Goal: Task Accomplishment & Management: Use online tool/utility

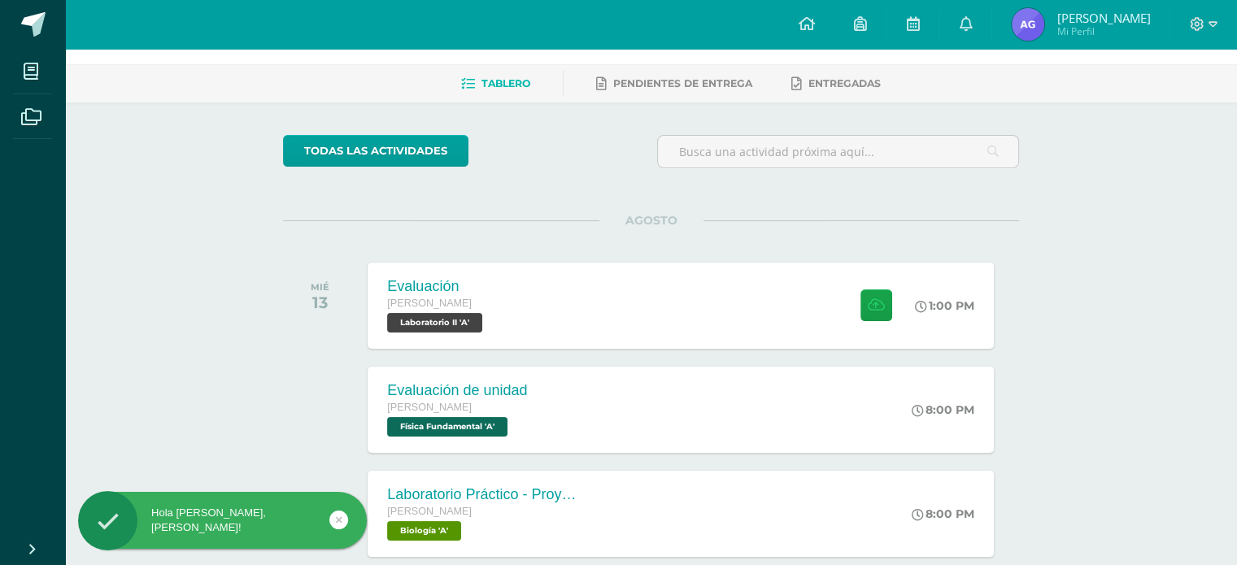
scroll to position [60, 0]
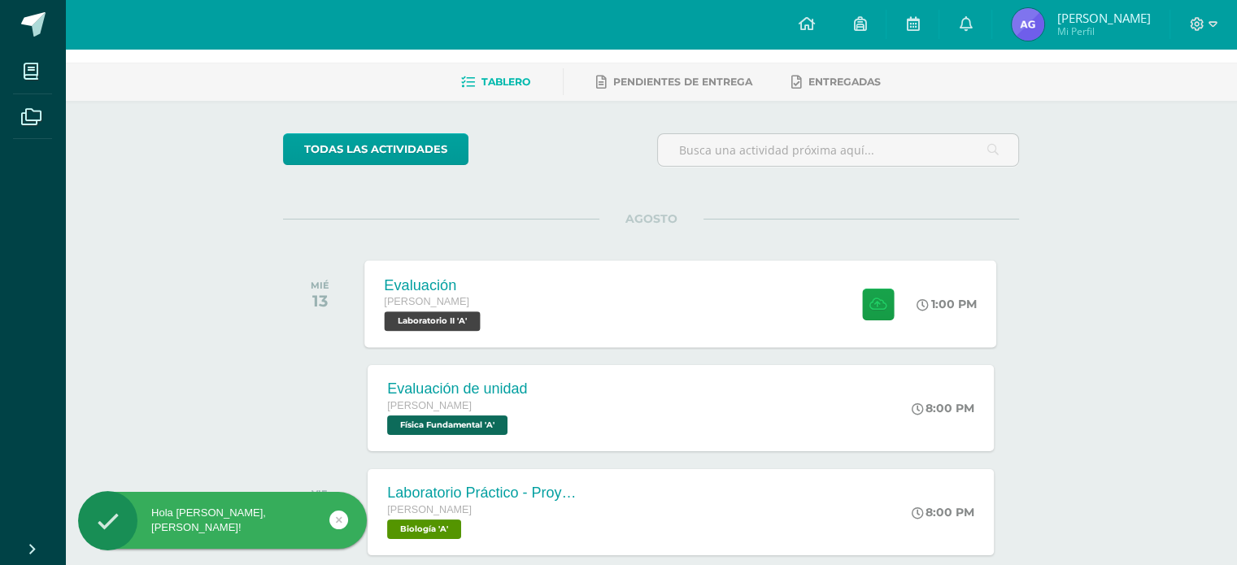
click at [699, 285] on div "Evaluación [PERSON_NAME] Laboratorio II 'A' 1:00 PM Evaluación Laboratorio II" at bounding box center [681, 303] width 632 height 87
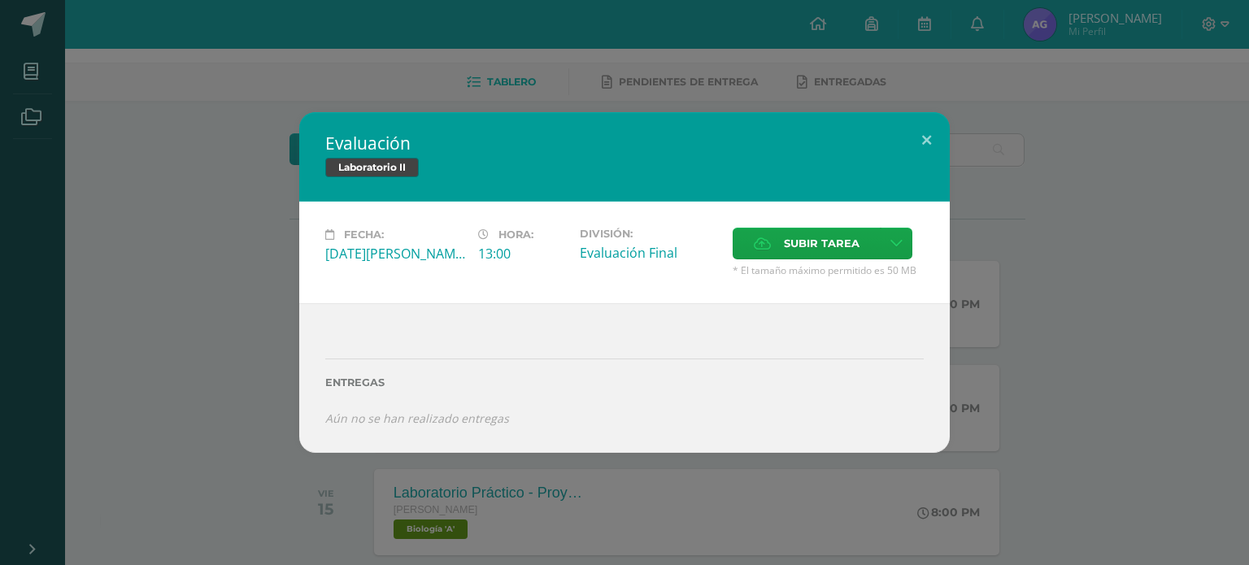
click at [1087, 197] on div "Evaluación Laboratorio II Fecha: [DATE][PERSON_NAME] Hora: 13:00 División: Subi…" at bounding box center [625, 282] width 1236 height 340
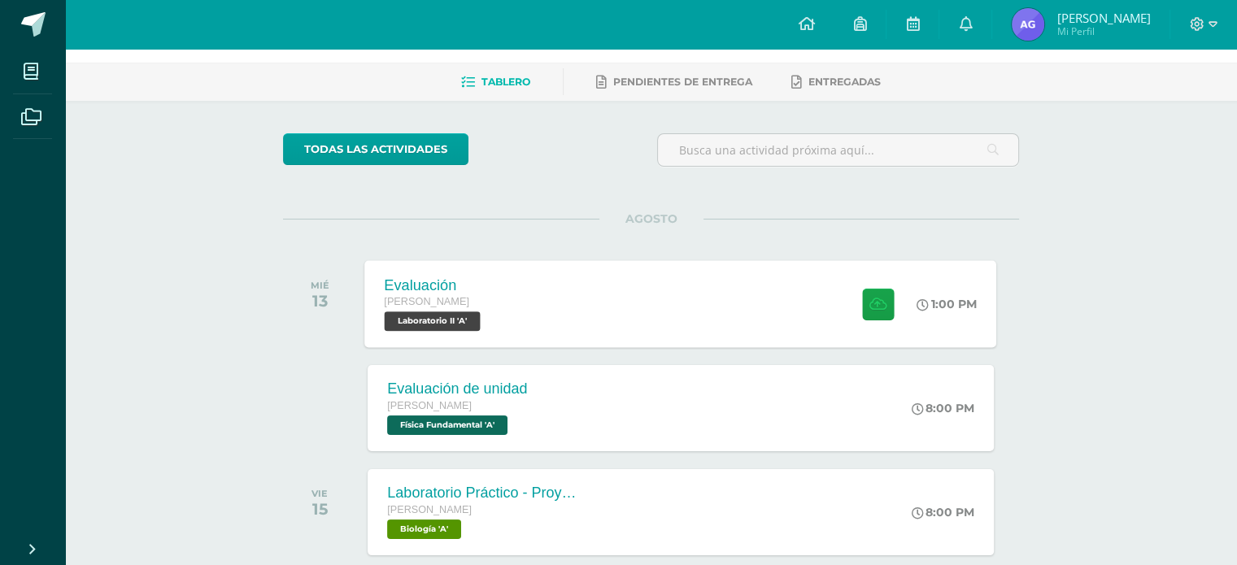
click at [632, 291] on div "Evaluación [PERSON_NAME] Laboratorio II 'A' 1:00 PM Evaluación Laboratorio II" at bounding box center [681, 303] width 632 height 87
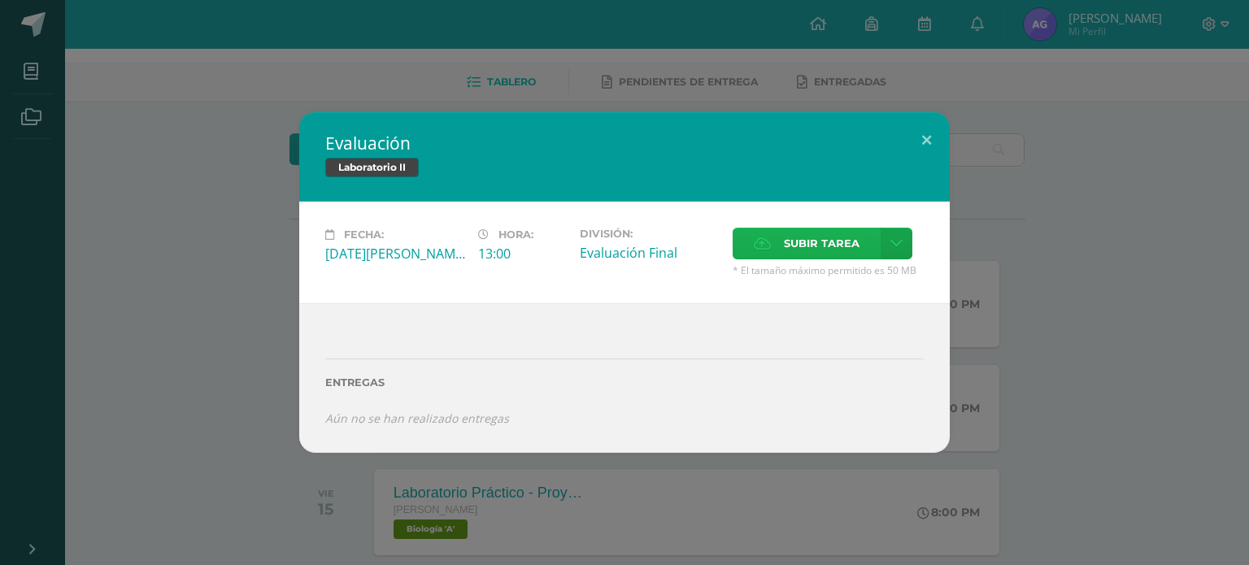
click at [795, 253] on span "Subir tarea" at bounding box center [822, 244] width 76 height 30
click at [0, 0] on input "Subir tarea" at bounding box center [0, 0] width 0 height 0
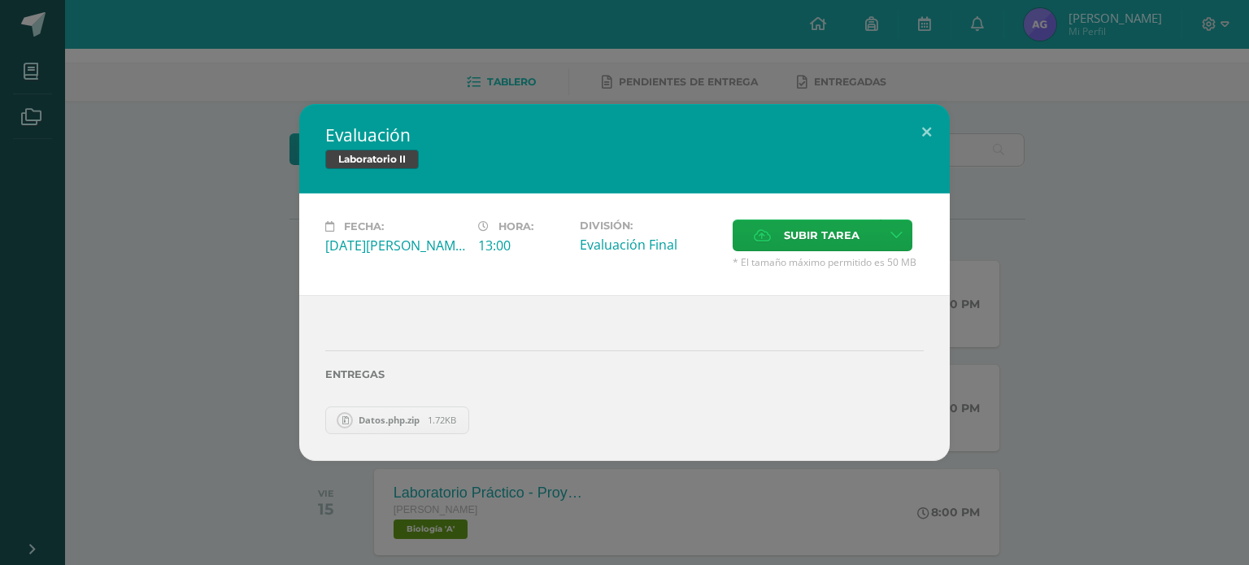
click at [1106, 233] on div "Evaluación Laboratorio II Fecha: [DATE][PERSON_NAME] Hora: 13:00 División: Subi…" at bounding box center [625, 282] width 1236 height 356
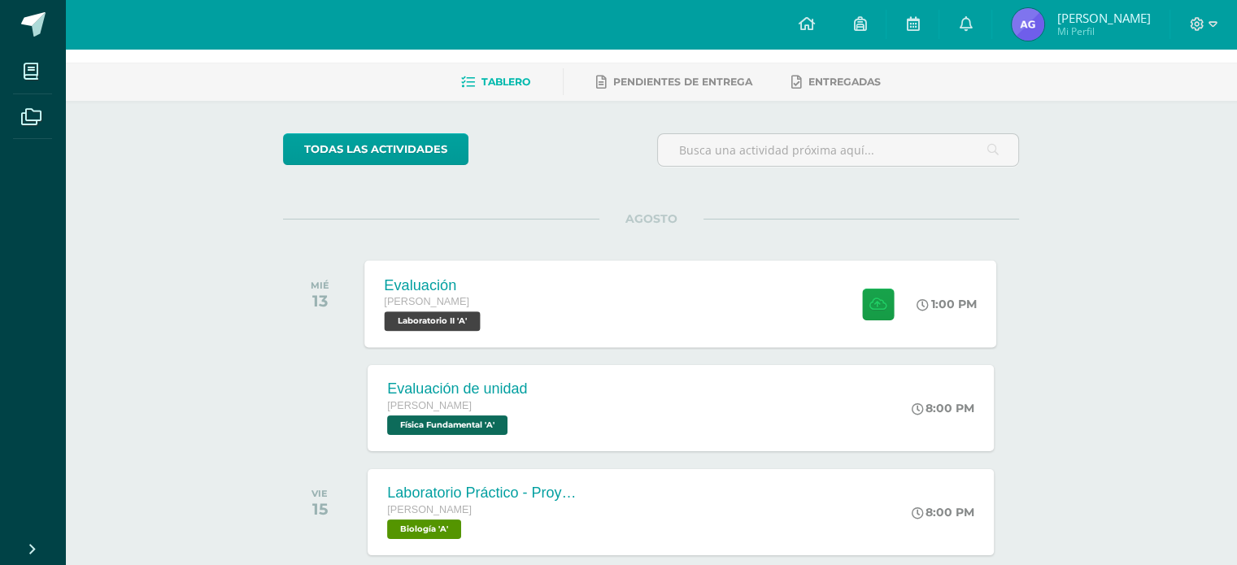
click at [800, 300] on div "Evaluación [PERSON_NAME] Laboratorio II 'A' 1:00 PM Evaluación Laboratorio II" at bounding box center [681, 303] width 632 height 87
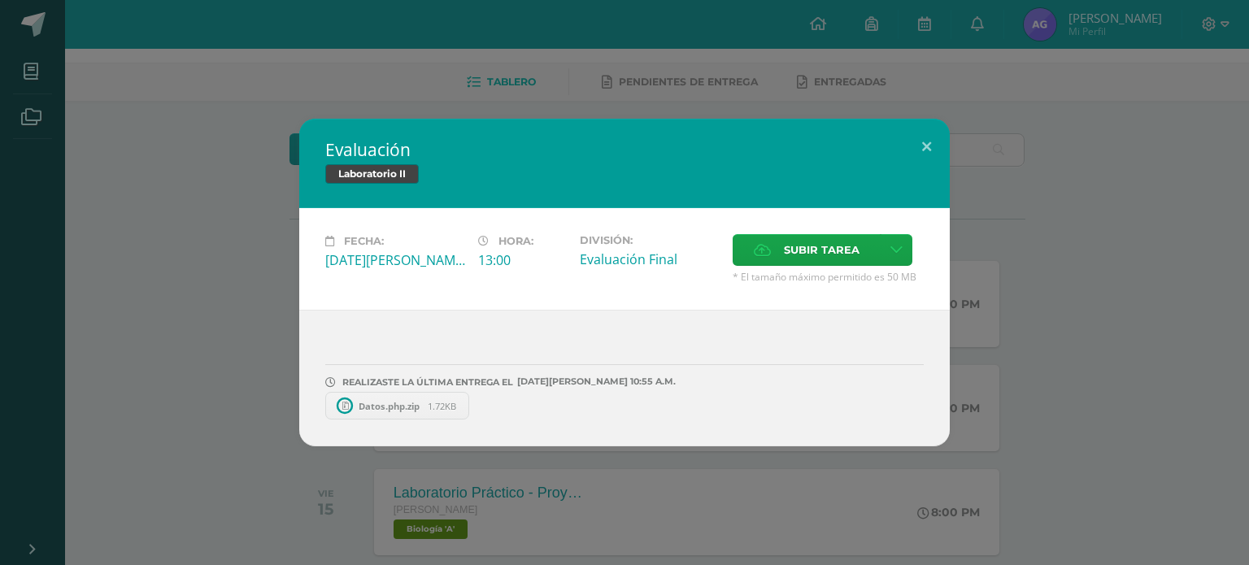
click at [1022, 128] on div "Evaluación Laboratorio II Fecha: [DATE][PERSON_NAME] Hora: 13:00 División: Subi…" at bounding box center [625, 283] width 1236 height 328
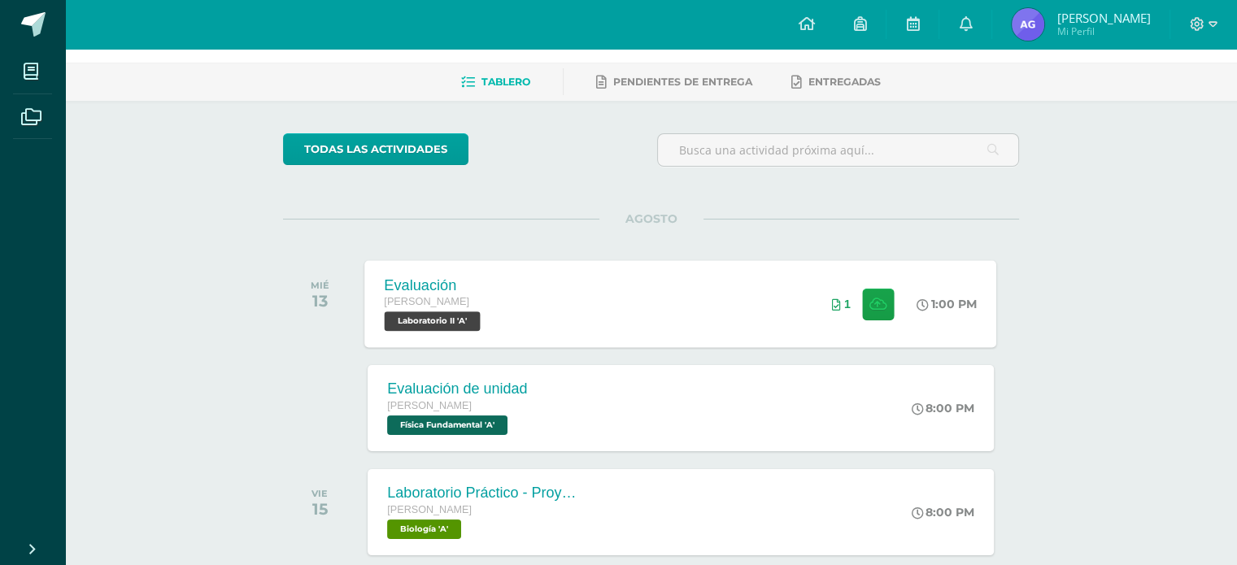
click at [701, 322] on div "Evaluación [PERSON_NAME] Laboratorio II 'A' 1:00 PM 1 Evaluación Laboratorio II" at bounding box center [681, 303] width 632 height 87
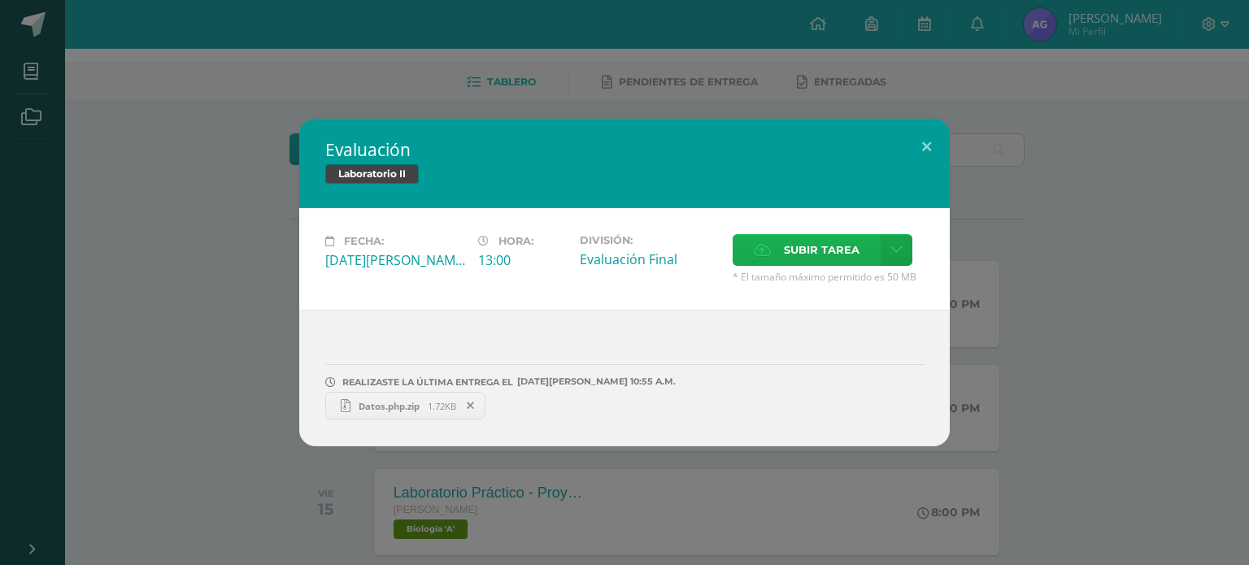
click at [834, 264] on span "Subir tarea" at bounding box center [822, 250] width 76 height 30
click at [0, 0] on input "Subir tarea" at bounding box center [0, 0] width 0 height 0
click at [1049, 287] on div "Evaluación Laboratorio II Fecha: [DATE][PERSON_NAME] Hora: 13:00 División: Subi…" at bounding box center [625, 283] width 1236 height 328
